Goal: Task Accomplishment & Management: Use online tool/utility

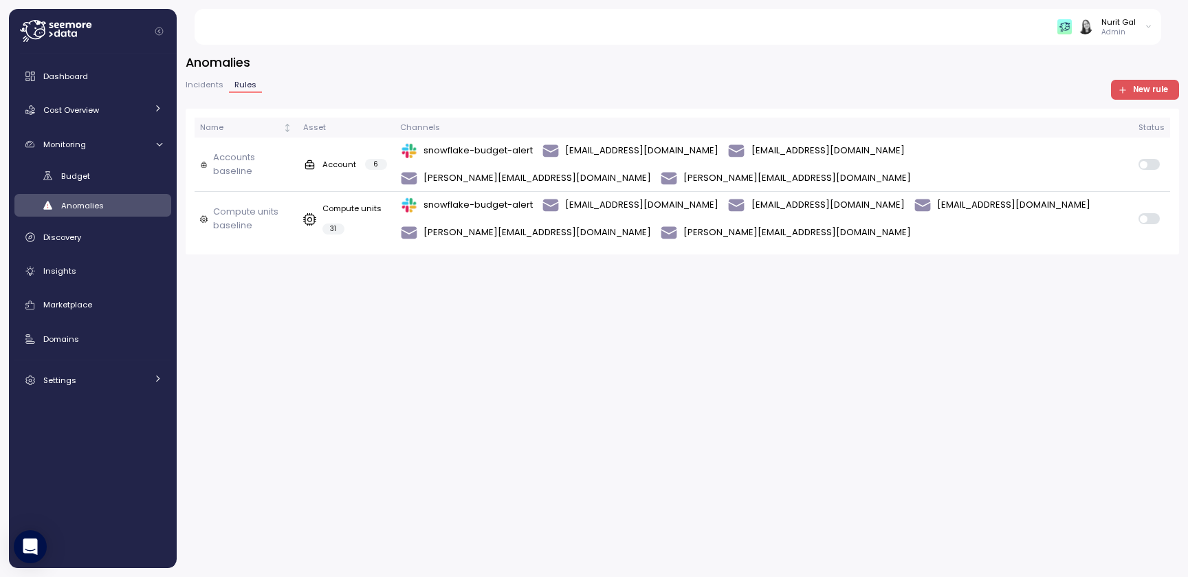
click at [1140, 100] on div "Incidents Rules New rule" at bounding box center [682, 90] width 993 height 20
click at [1140, 93] on span "New rule" at bounding box center [1150, 89] width 35 height 19
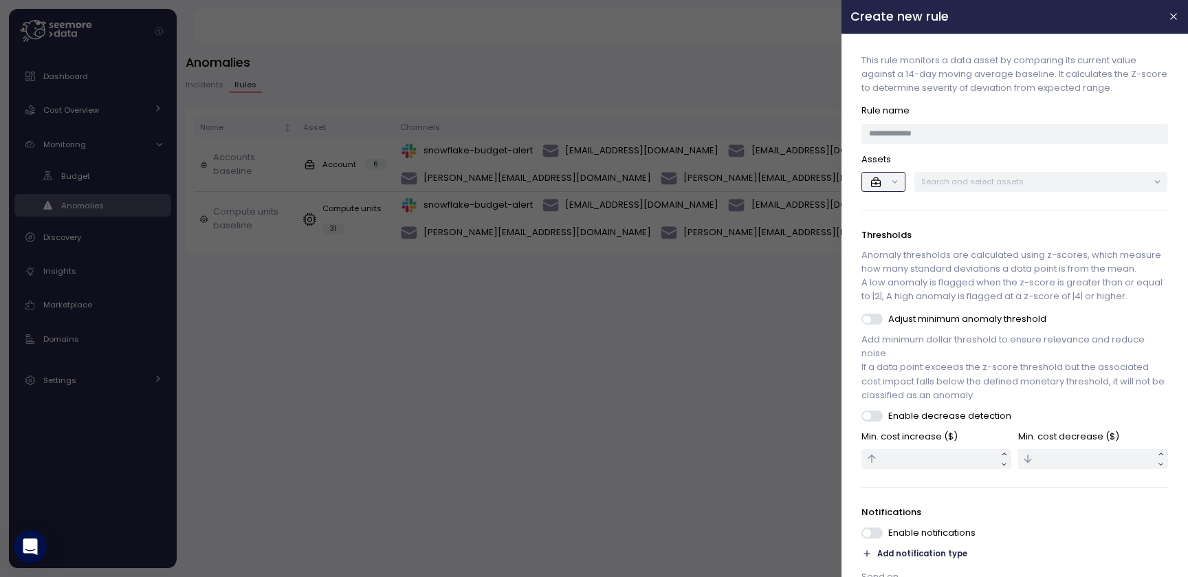
click at [896, 173] on button "button" at bounding box center [883, 182] width 43 height 20
click at [939, 154] on p "Assets" at bounding box center [1015, 160] width 306 height 14
click at [896, 168] on div at bounding box center [883, 182] width 52 height 29
click at [896, 174] on button "button" at bounding box center [883, 182] width 43 height 20
click at [948, 188] on div "Search and select assets" at bounding box center [1041, 182] width 254 height 20
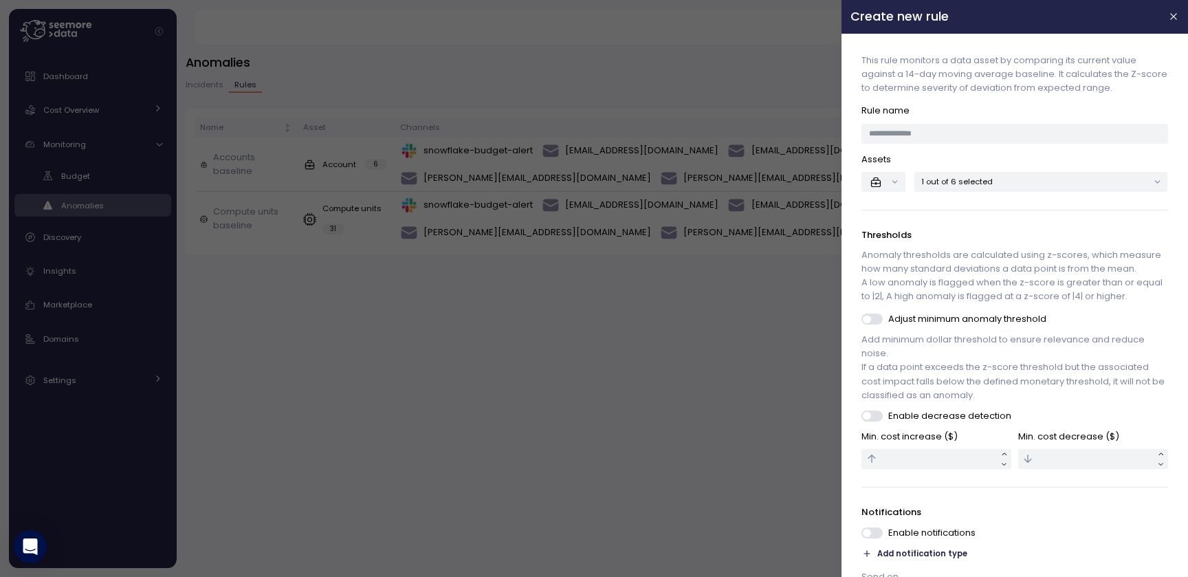
click at [888, 204] on div "This rule monitors a data asset by comparing its current value against a 14-day…" at bounding box center [1014, 353] width 329 height 621
click at [888, 181] on button "button" at bounding box center [883, 182] width 43 height 20
click at [651, 335] on div at bounding box center [594, 288] width 1188 height 577
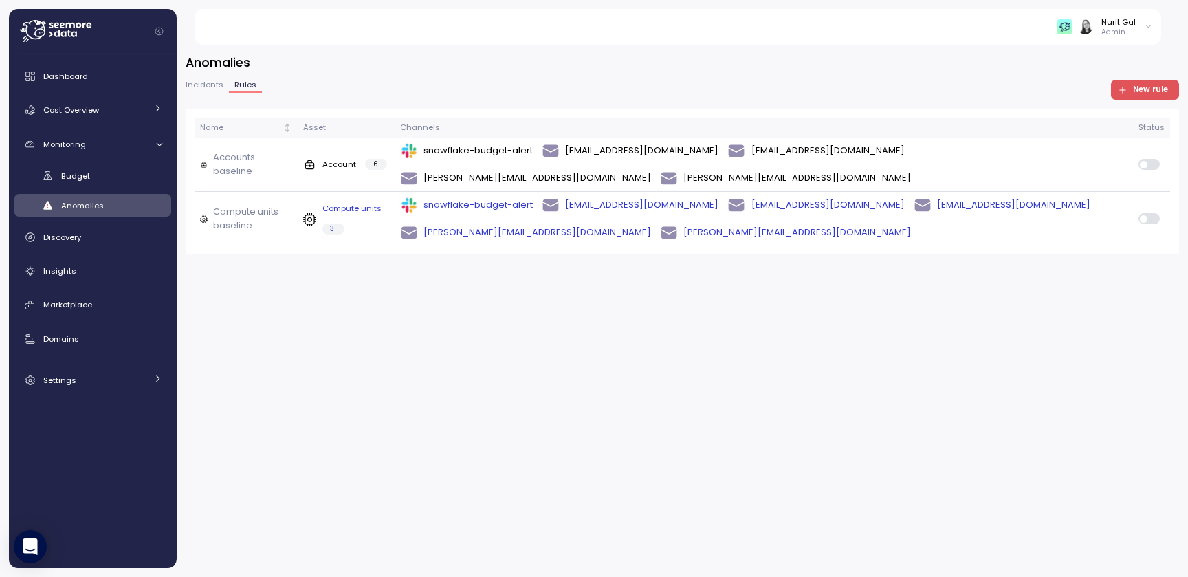
click at [956, 196] on div "snowflake-budget-alert idan@seemoredata.io ariel@seemoredata.io guy@seemoredata…" at bounding box center [763, 219] width 727 height 46
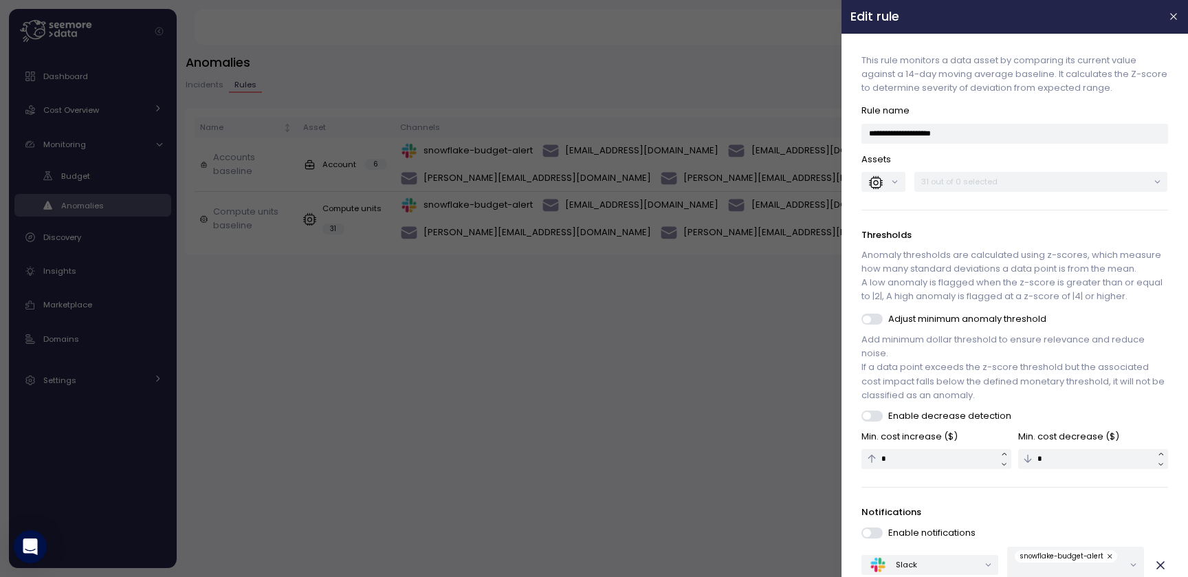
click at [673, 324] on div at bounding box center [594, 288] width 1188 height 577
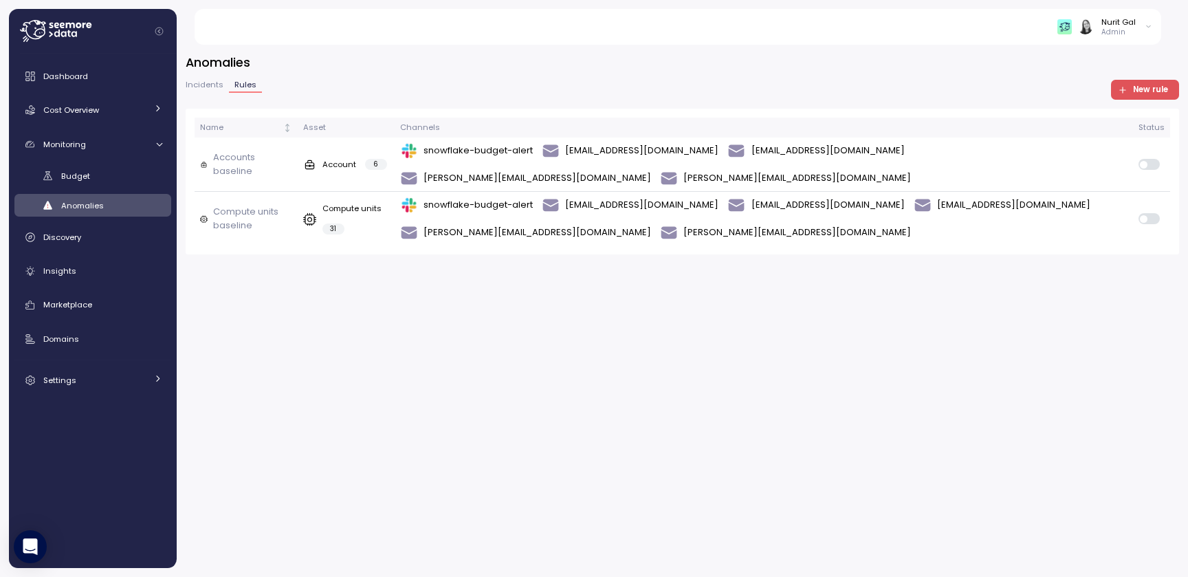
click at [201, 81] on span "Incidents" at bounding box center [205, 85] width 38 height 8
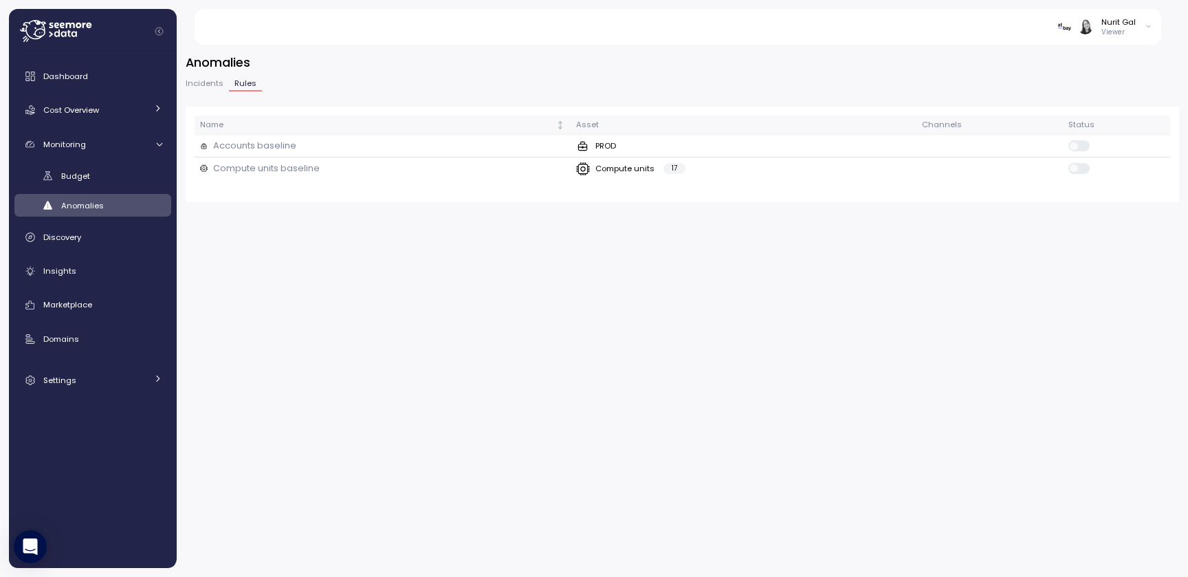
click at [221, 82] on button "Incidents" at bounding box center [207, 86] width 43 height 12
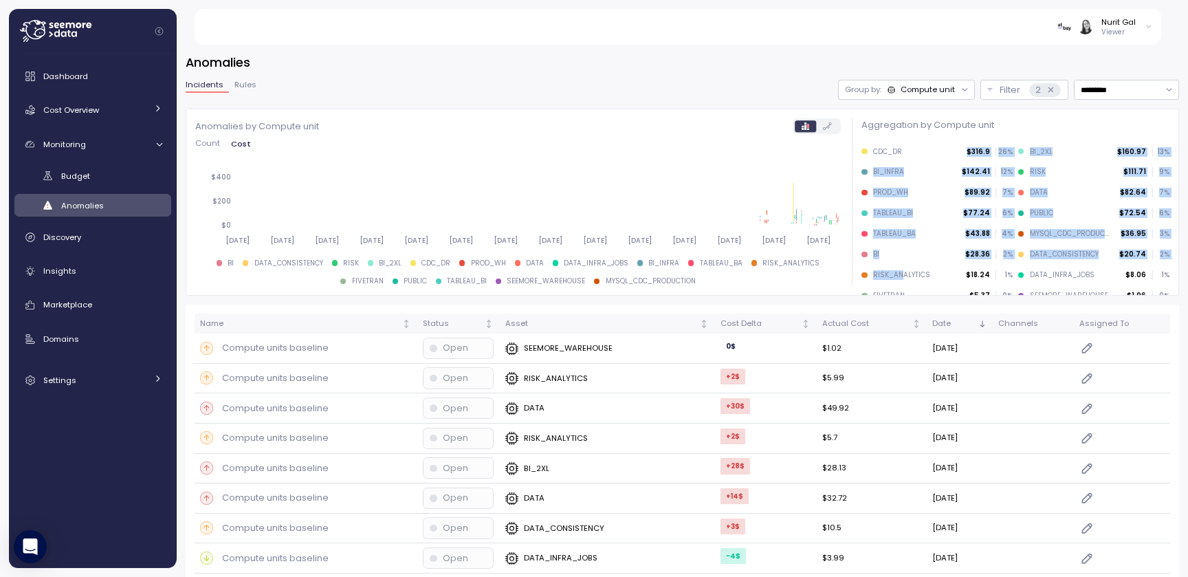
drag, startPoint x: 904, startPoint y: 157, endPoint x: 900, endPoint y: 270, distance: 112.8
click at [900, 271] on div "CDC_DR $316.9 26 % BI_2XL $160.97 13 % BI_INFRA $142.41 12 % RISK $111.71 9 % P…" at bounding box center [1015, 226] width 313 height 164
click at [900, 270] on div "RISK_ANALYTICS" at bounding box center [901, 275] width 57 height 10
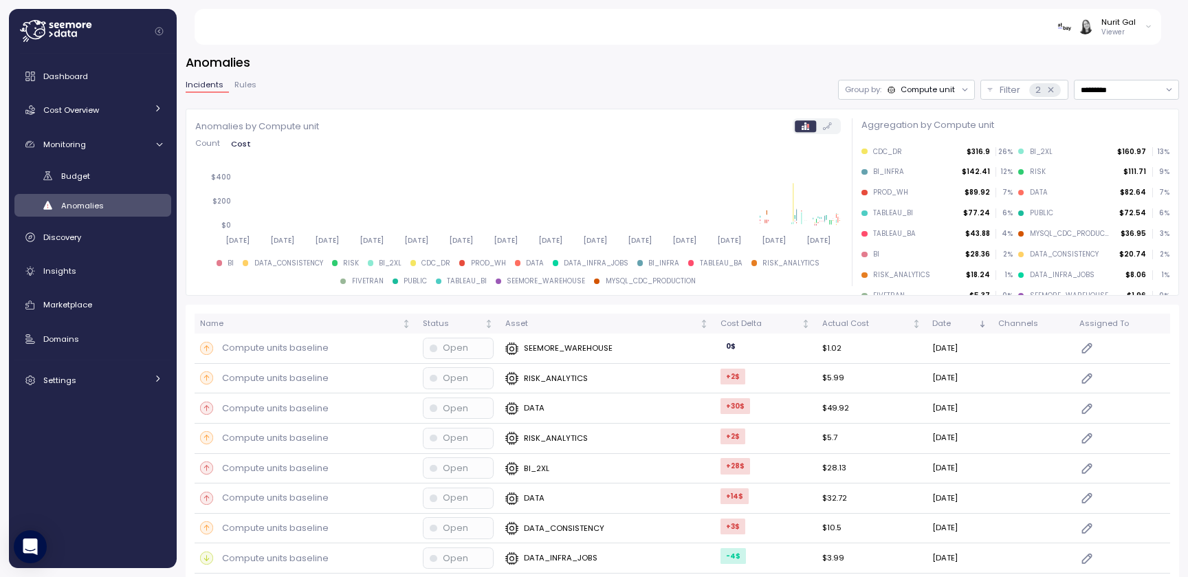
drag, startPoint x: 870, startPoint y: 287, endPoint x: 914, endPoint y: 287, distance: 44.0
click at [914, 287] on div "CDC_DR $316.9 26 % BI_2XL $160.97 13 % BI_INFRA $142.41 12 % RISK $111.71 9 % P…" at bounding box center [1015, 226] width 313 height 164
click at [888, 292] on div "FIVETRAN" at bounding box center [889, 296] width 32 height 10
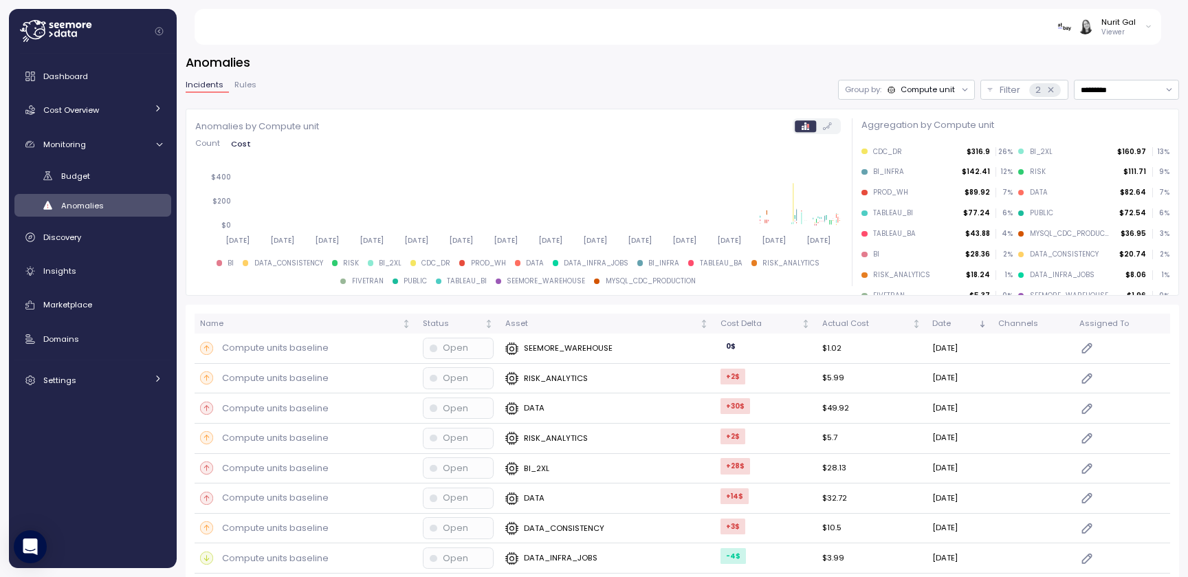
click at [897, 291] on div "FIVETRAN" at bounding box center [889, 296] width 32 height 10
drag, startPoint x: 867, startPoint y: 288, endPoint x: 896, endPoint y: 296, distance: 29.8
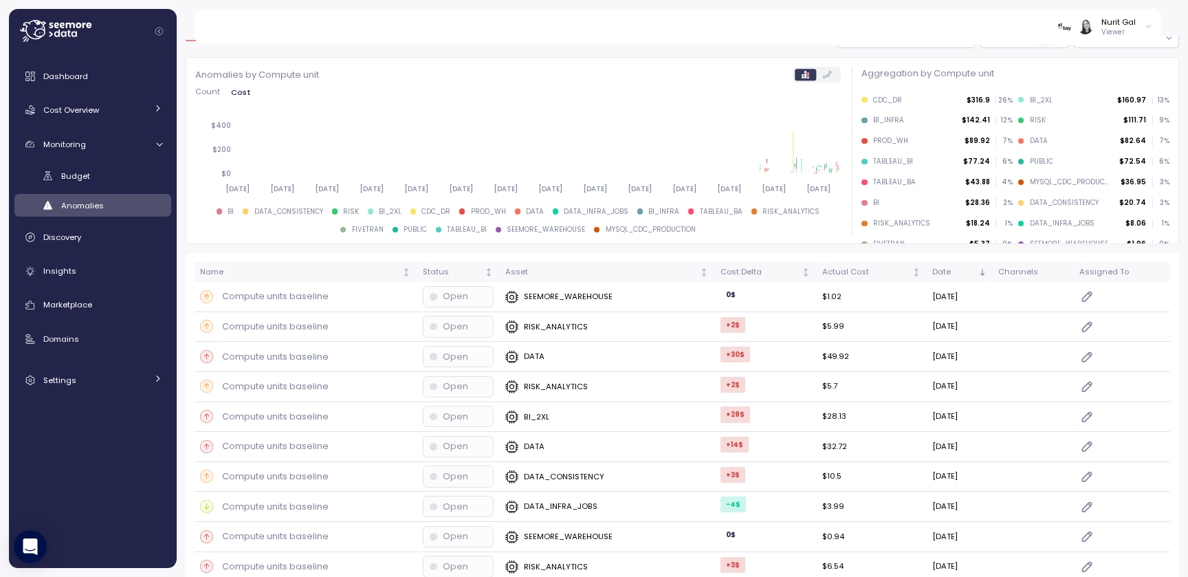
scroll to position [21, 0]
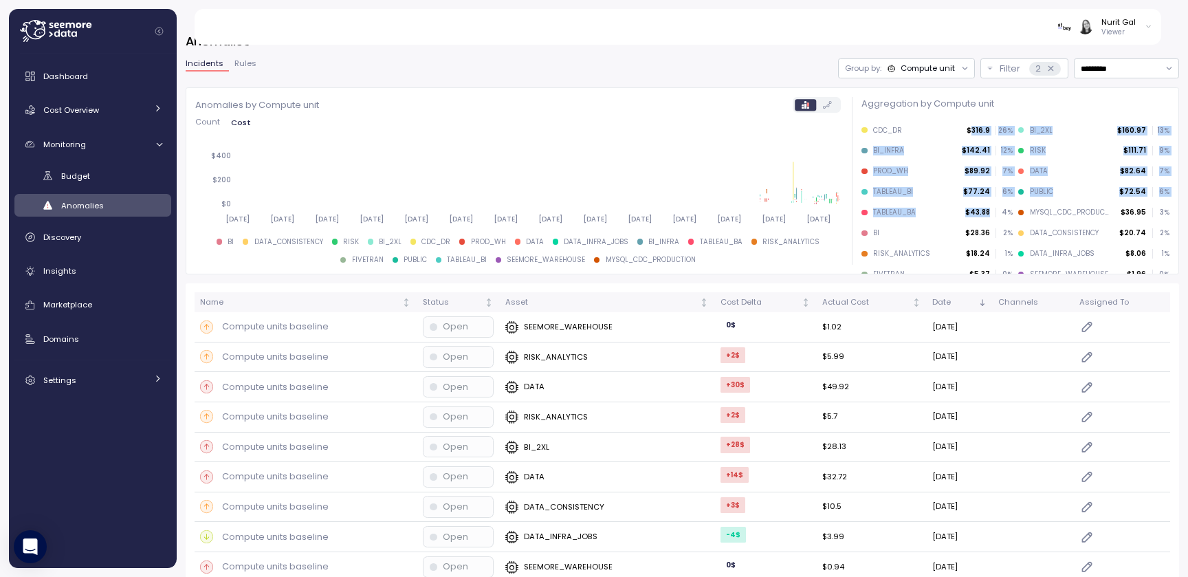
drag, startPoint x: 973, startPoint y: 129, endPoint x: 944, endPoint y: 219, distance: 94.8
click at [944, 219] on div "CDC_DR $316.9 26 % BI_2XL $160.97 13 % BI_INFRA $142.41 12 % RISK $111.71 9 % P…" at bounding box center [1015, 204] width 313 height 164
click at [944, 219] on div "TABLEAU_BA $43.88 4 %" at bounding box center [937, 215] width 157 height 21
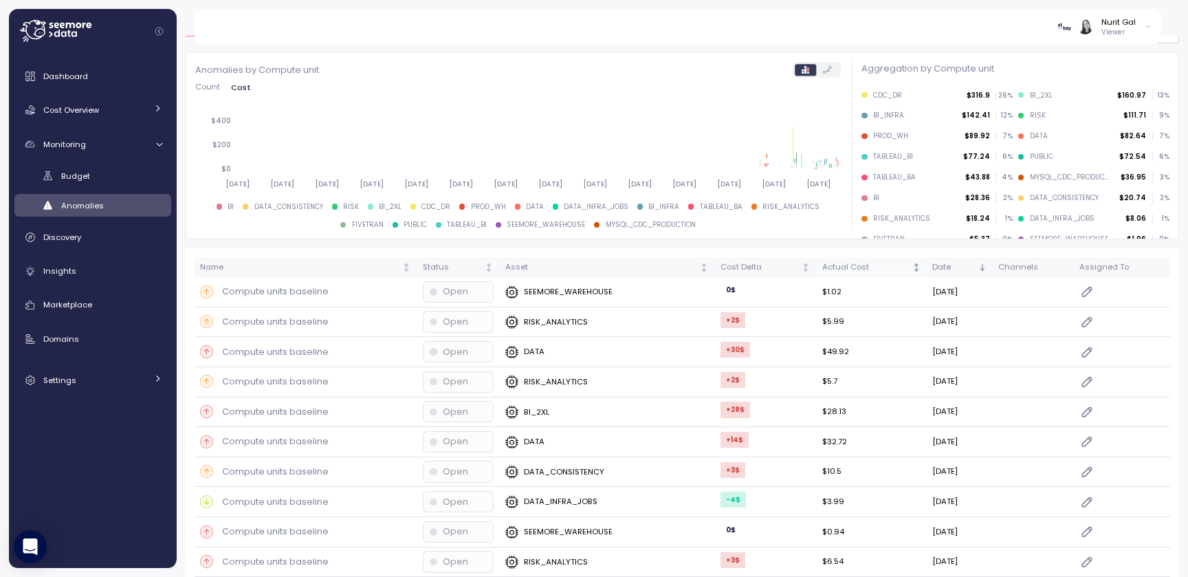
scroll to position [54, 0]
drag, startPoint x: 866, startPoint y: 238, endPoint x: 901, endPoint y: 237, distance: 35.1
click at [901, 237] on div "FIVETRAN" at bounding box center [882, 241] width 43 height 10
click at [901, 237] on div "FIVETRAN" at bounding box center [889, 241] width 32 height 10
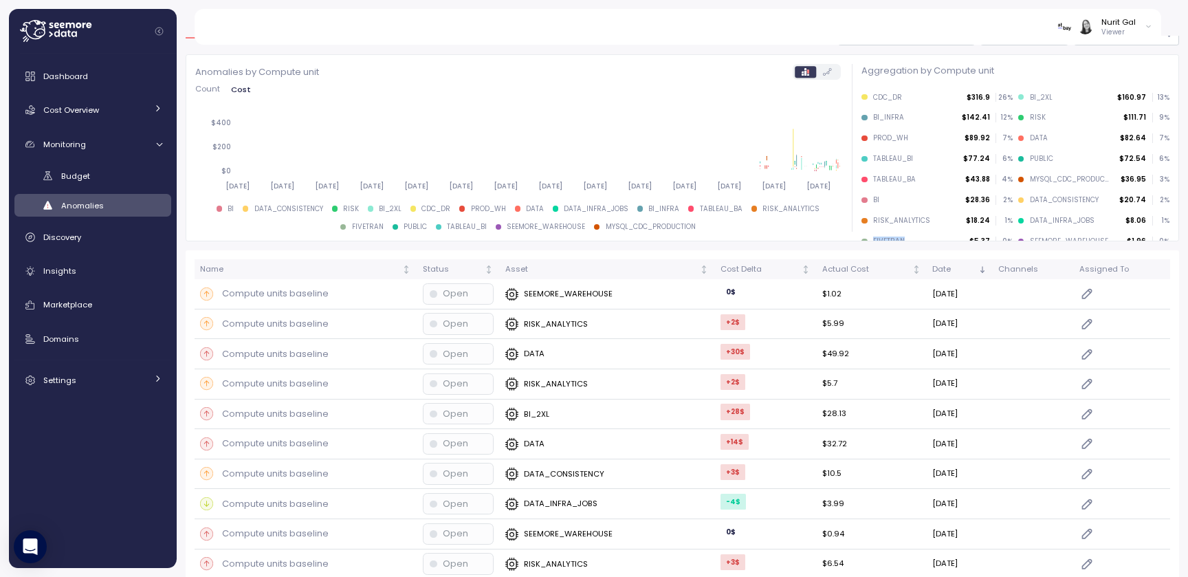
click at [901, 237] on div "FIVETRAN" at bounding box center [889, 241] width 32 height 10
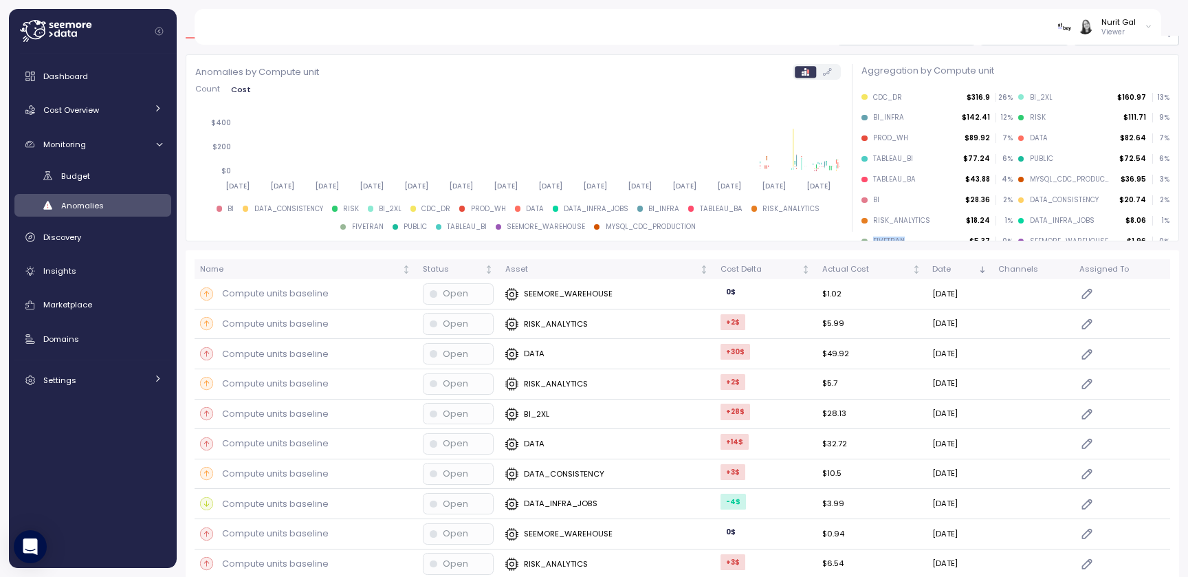
click at [901, 237] on div "FIVETRAN" at bounding box center [889, 241] width 32 height 10
click at [937, 216] on div "RISK_ANALYTICS $18.24 1 %" at bounding box center [936, 221] width 151 height 10
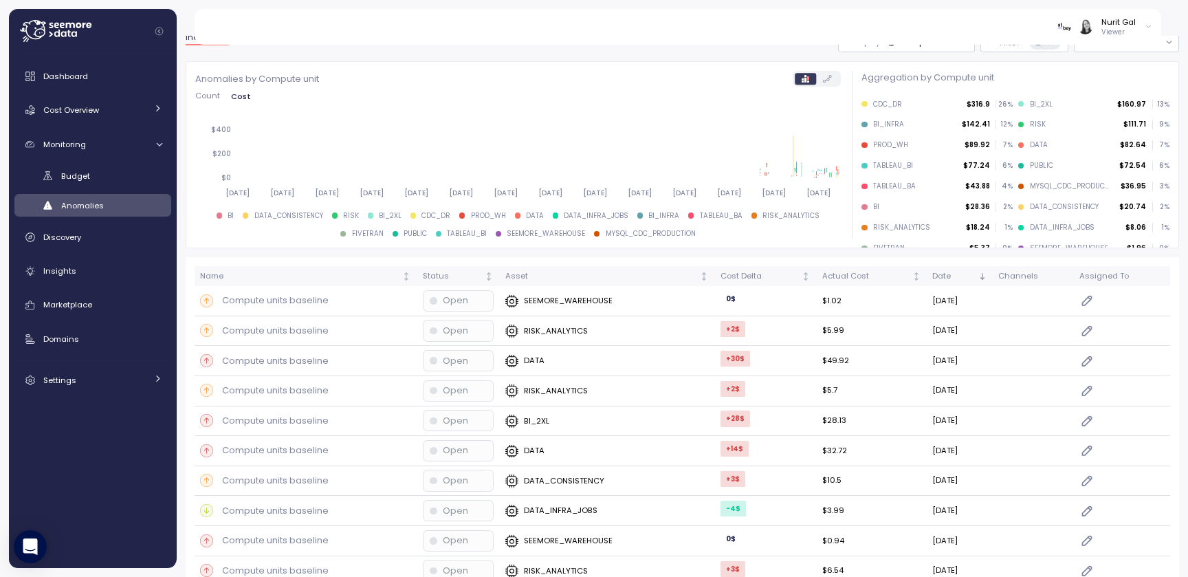
scroll to position [0, 0]
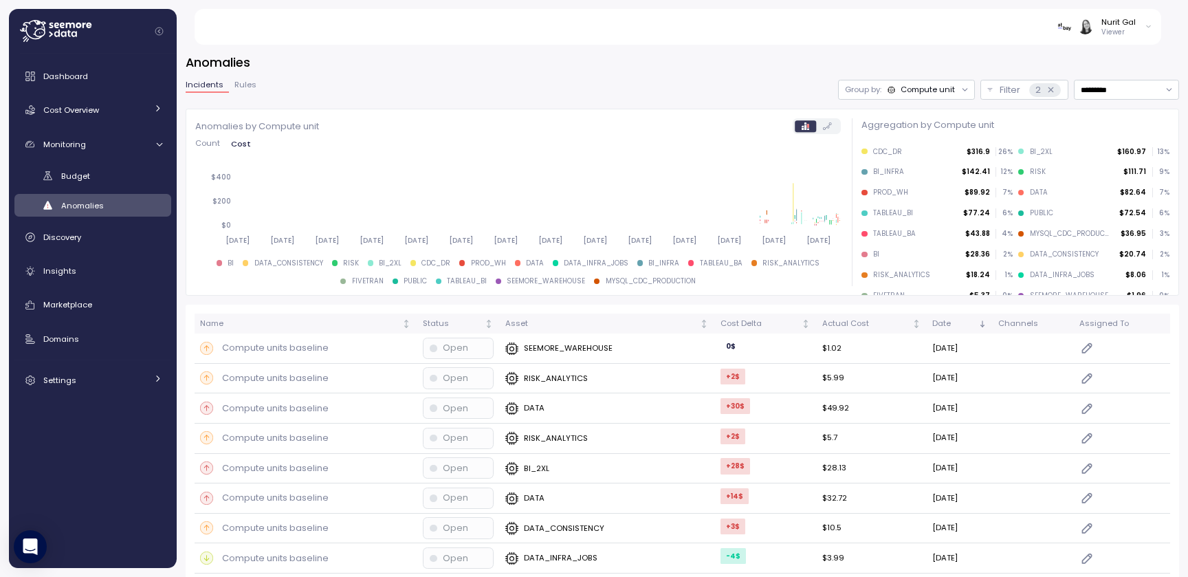
click at [881, 289] on div "FIVETRAN $5.37 0 %" at bounding box center [937, 298] width 157 height 21
click at [912, 258] on div "BI $28.36 2 %" at bounding box center [936, 255] width 151 height 10
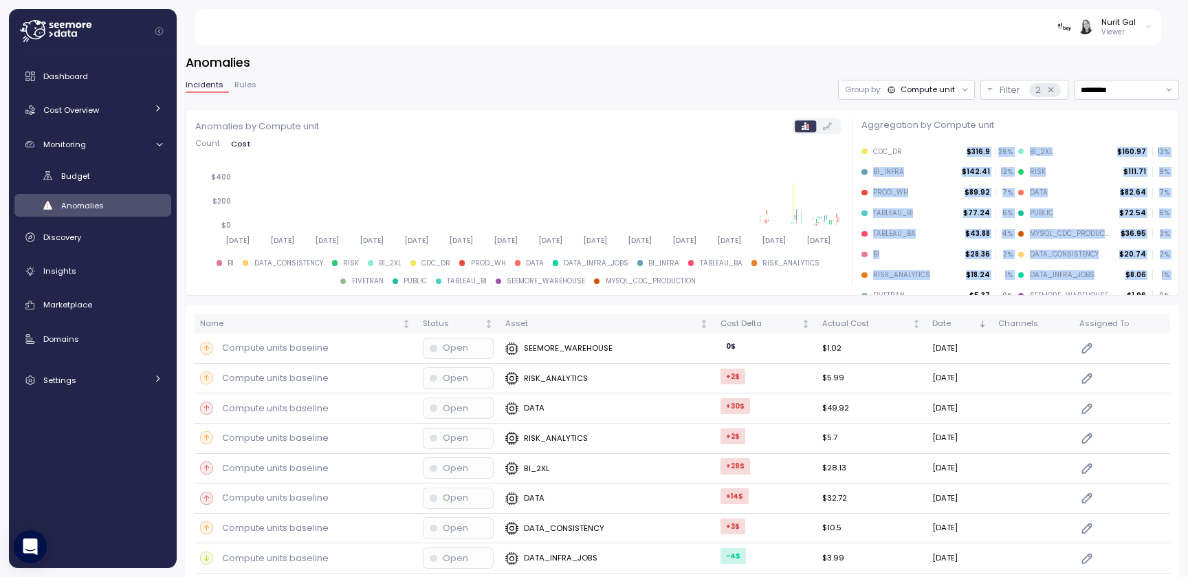
drag, startPoint x: 890, startPoint y: 161, endPoint x: 872, endPoint y: 292, distance: 132.5
click at [872, 293] on div "CDC_DR $316.9 26 % BI_2XL $160.97 13 % BI_INFRA $142.41 12 % RISK $111.71 9 % P…" at bounding box center [1015, 226] width 313 height 164
click at [873, 292] on div "FIVETRAN" at bounding box center [889, 296] width 32 height 10
